Goal: Task Accomplishment & Management: Use online tool/utility

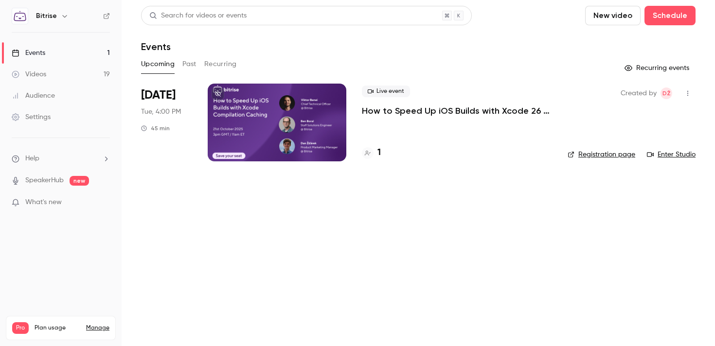
click at [256, 114] on div at bounding box center [277, 123] width 139 height 78
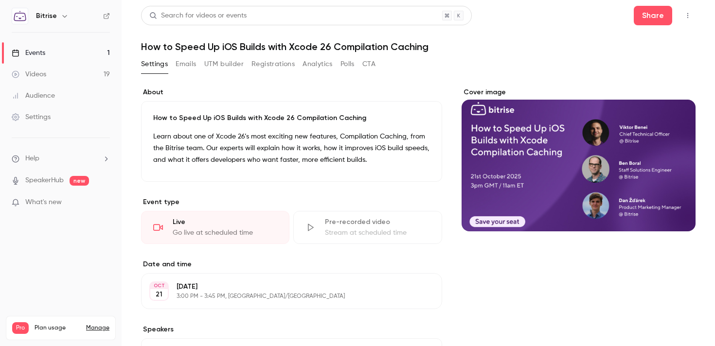
click at [155, 48] on h1 "How to Speed Up iOS Builds with Xcode 26 Compilation Caching" at bounding box center [418, 47] width 554 height 12
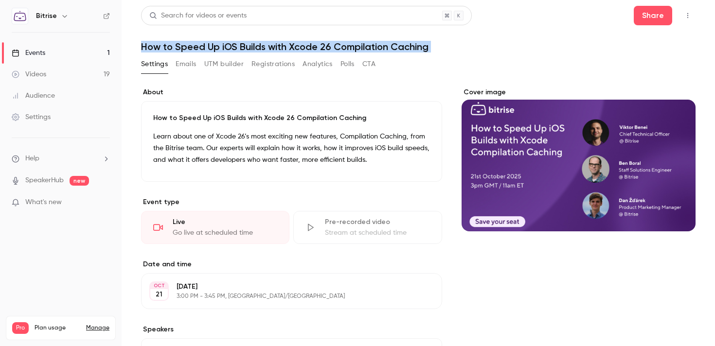
click at [155, 48] on h1 "How to Speed Up iOS Builds with Xcode 26 Compilation Caching" at bounding box center [418, 47] width 554 height 12
copy div "How to Speed Up iOS Builds with Xcode 26 Compilation Caching Settings Emails UT…"
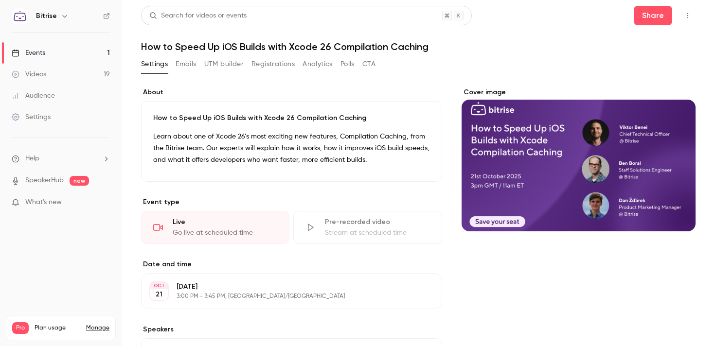
click at [622, 186] on div "Cover image" at bounding box center [578, 159] width 234 height 144
click at [0, 0] on input "Cover image" at bounding box center [0, 0] width 0 height 0
click at [644, 13] on button "Share" at bounding box center [652, 15] width 38 height 19
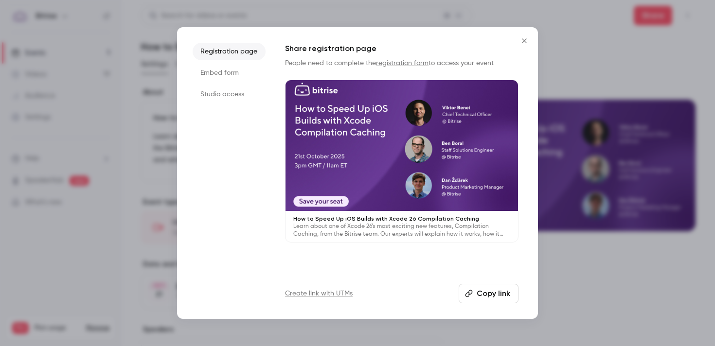
click at [483, 298] on button "Copy link" at bounding box center [488, 293] width 60 height 19
click at [523, 40] on icon "Close" at bounding box center [524, 40] width 4 height 4
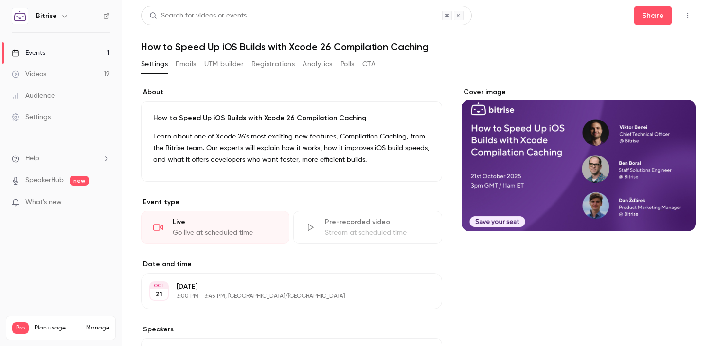
click at [247, 46] on h1 "How to Speed Up iOS Builds with Xcode 26 Compilation Caching" at bounding box center [418, 47] width 554 height 12
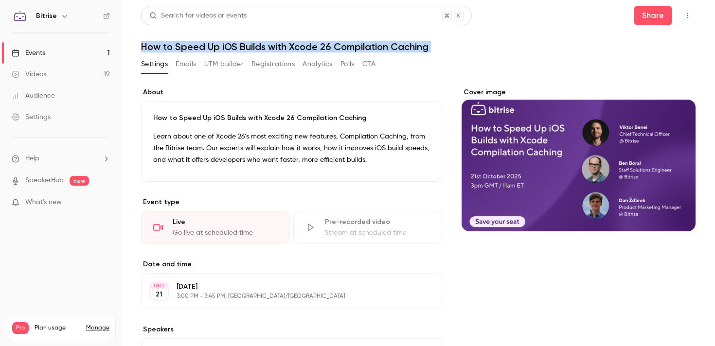
click at [247, 46] on h1 "How to Speed Up iOS Builds with Xcode 26 Compilation Caching" at bounding box center [418, 47] width 554 height 12
copy div "How to Speed Up iOS Builds with Xcode 26 Compilation Caching Settings Emails UT…"
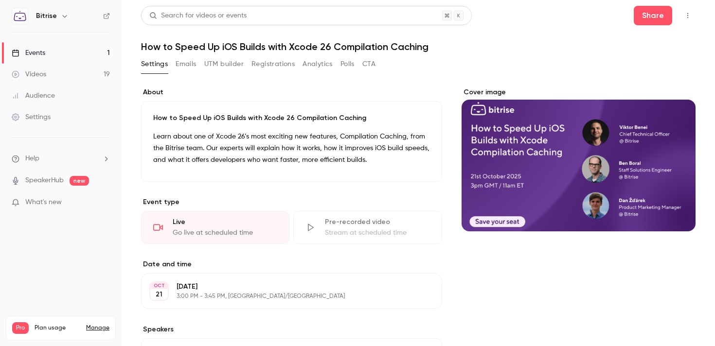
click at [223, 287] on p "[DATE]" at bounding box center [283, 287] width 214 height 10
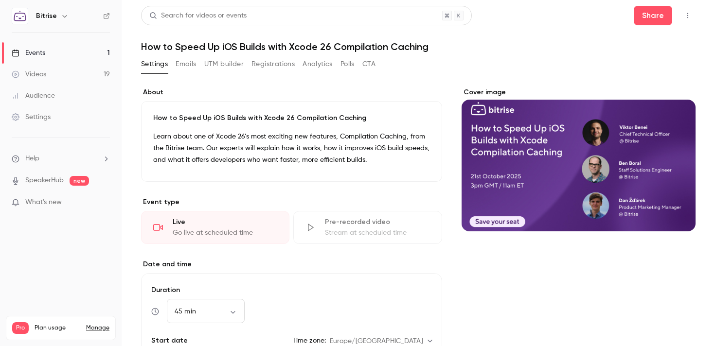
click at [99, 72] on link "Videos 19" at bounding box center [61, 74] width 122 height 21
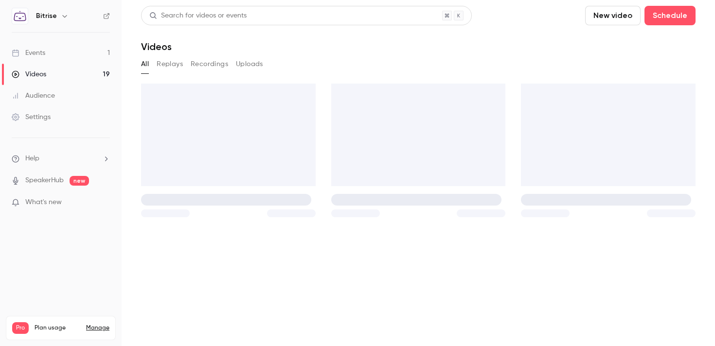
click at [84, 53] on link "Events 1" at bounding box center [61, 52] width 122 height 21
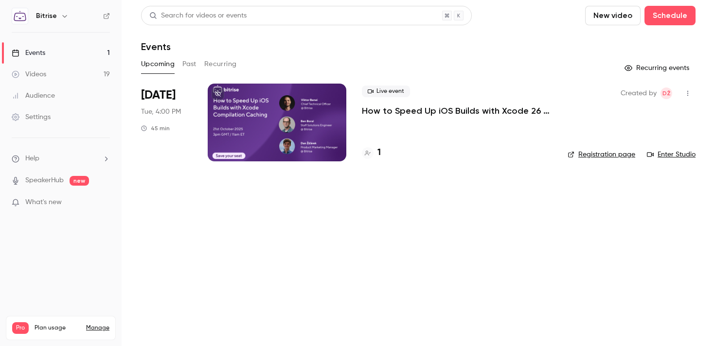
click at [424, 111] on p "How to Speed Up iOS Builds with Xcode 26 Compilation Caching" at bounding box center [457, 111] width 190 height 12
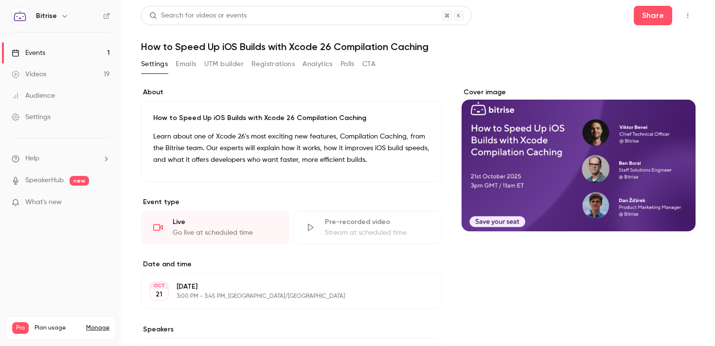
click at [271, 62] on button "Registrations" at bounding box center [272, 64] width 43 height 16
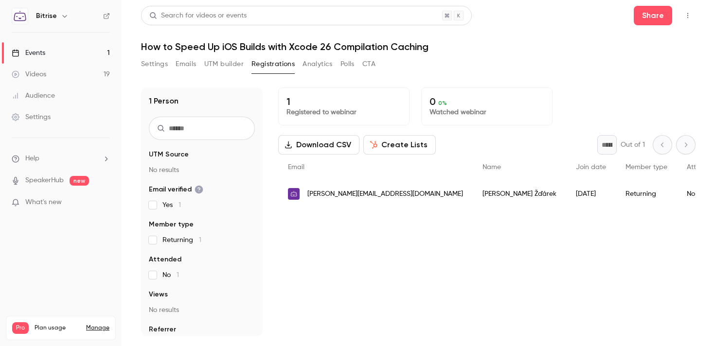
click at [385, 149] on button "Create Lists" at bounding box center [399, 144] width 72 height 19
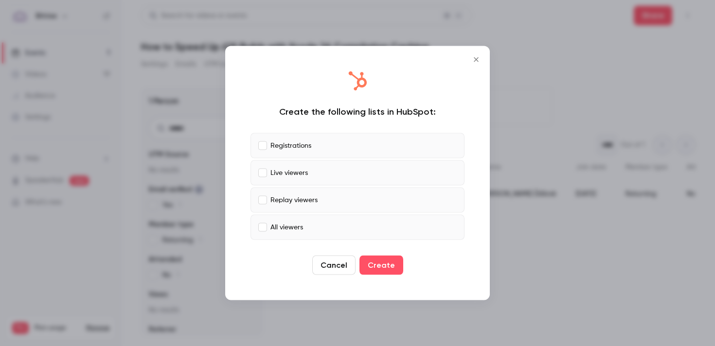
click at [374, 276] on div "Create the following lists in HubSpot: Registrations Live viewers Replay viewer…" at bounding box center [357, 173] width 245 height 235
click at [377, 268] on button "Create" at bounding box center [381, 265] width 44 height 19
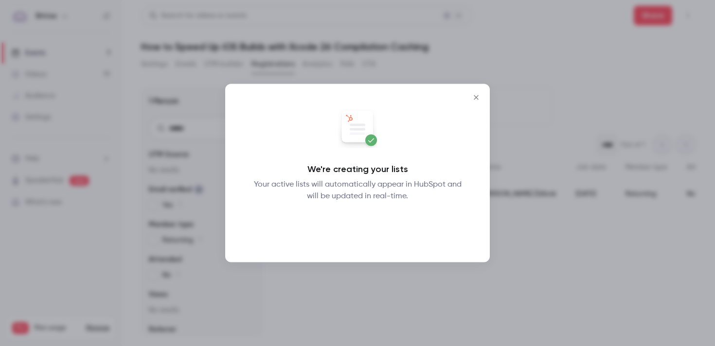
click at [361, 220] on button "Okay" at bounding box center [357, 227] width 35 height 19
